Goal: Task Accomplishment & Management: Use online tool/utility

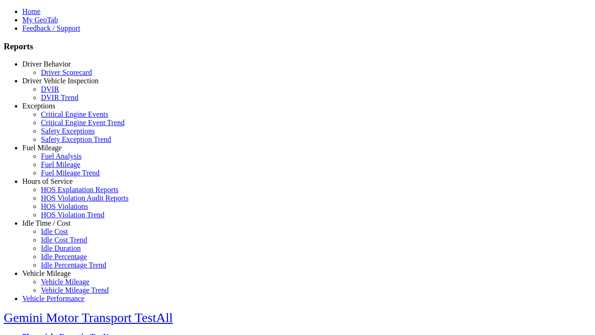
click at [53, 152] on link "Fuel Mileage" at bounding box center [42, 148] width 40 height 8
click at [60, 177] on link "Fuel Mileage Trend" at bounding box center [70, 173] width 59 height 8
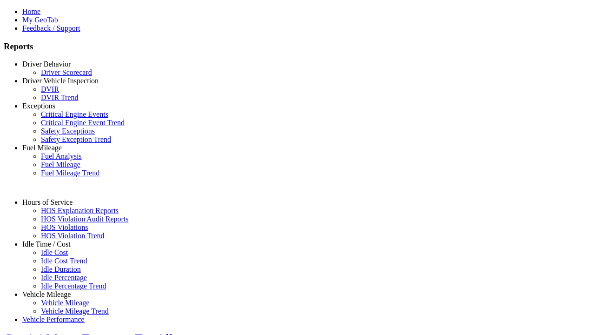
select select "**********"
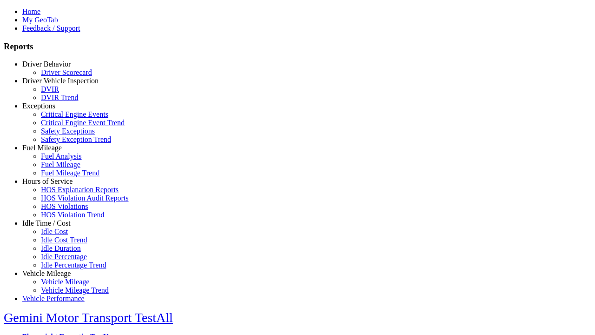
type input "**********"
